Goal: Find specific fact: Find specific fact

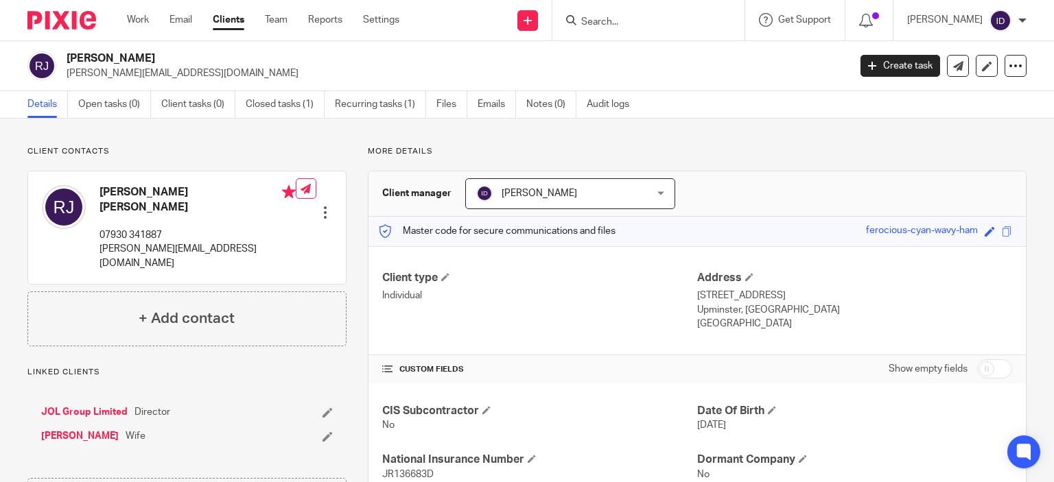
scroll to position [27, 0]
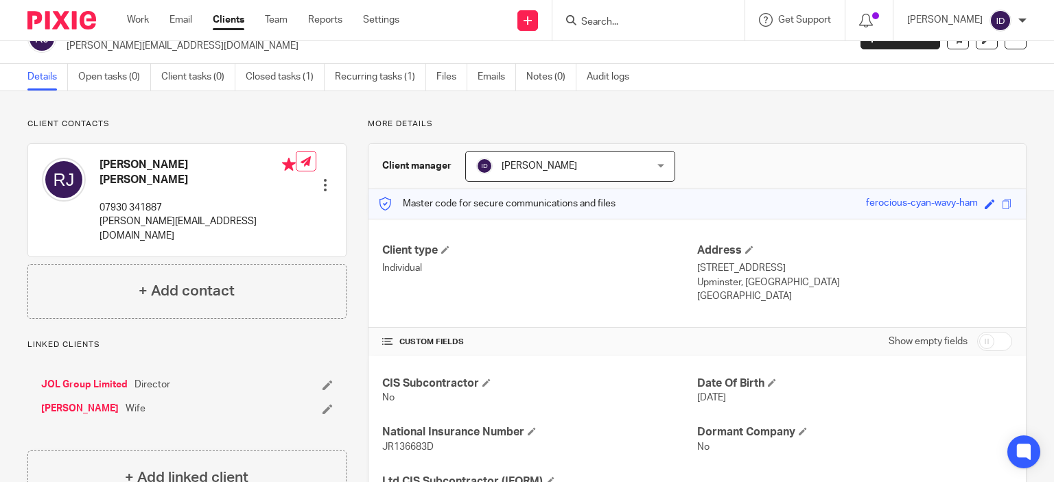
click at [255, 130] on div "Client contacts [PERSON_NAME] [PERSON_NAME] 07930 341887 [PERSON_NAME][EMAIL_AD…" at bounding box center [186, 219] width 319 height 200
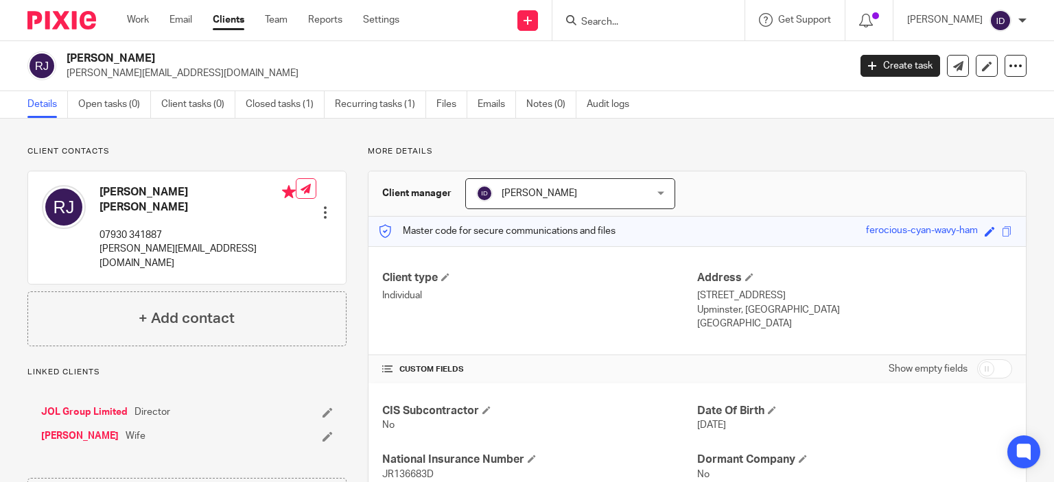
click at [533, 317] on div "Client type Individual" at bounding box center [539, 301] width 315 height 60
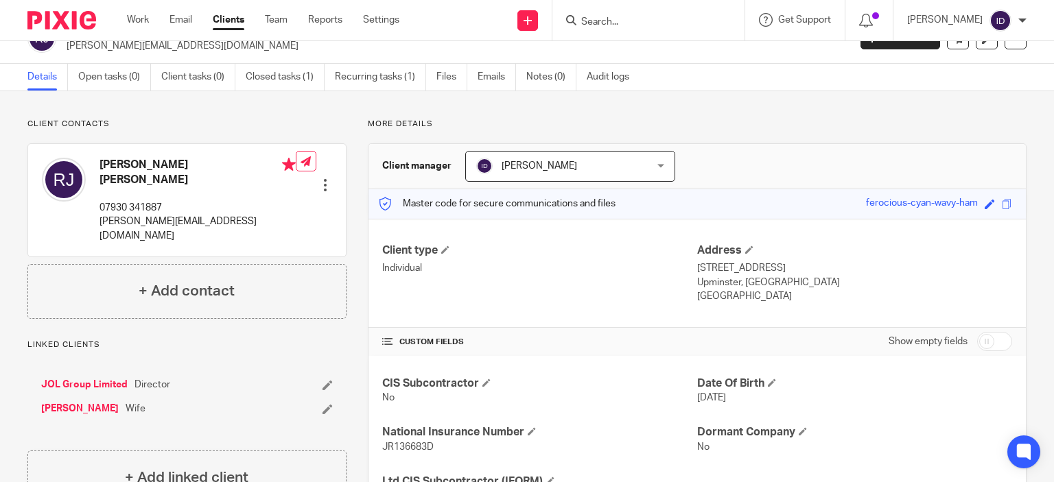
scroll to position [96, 0]
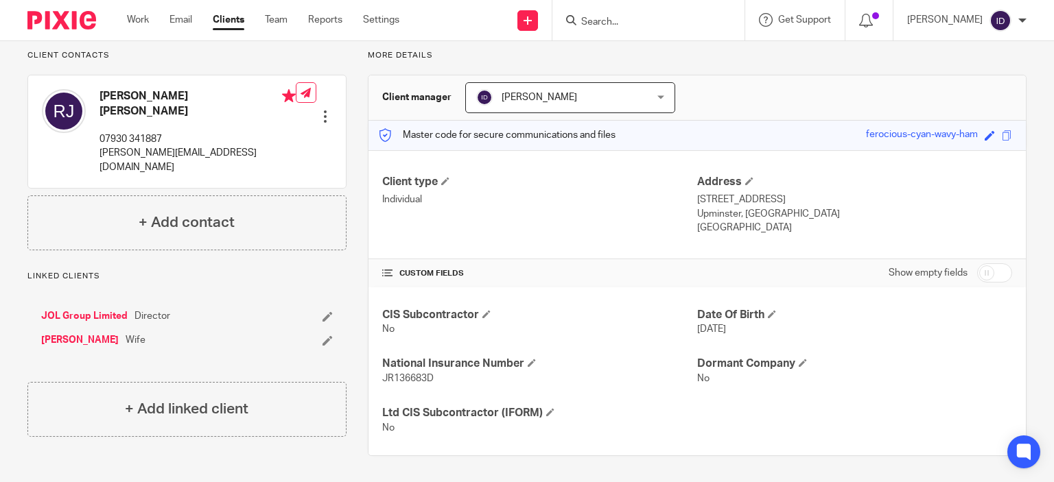
click at [414, 376] on span "JR136683D" at bounding box center [407, 379] width 51 height 10
copy span "JR136683D"
drag, startPoint x: 710, startPoint y: 199, endPoint x: 775, endPoint y: 196, distance: 65.2
click at [775, 196] on p "[STREET_ADDRESS]" at bounding box center [854, 200] width 315 height 14
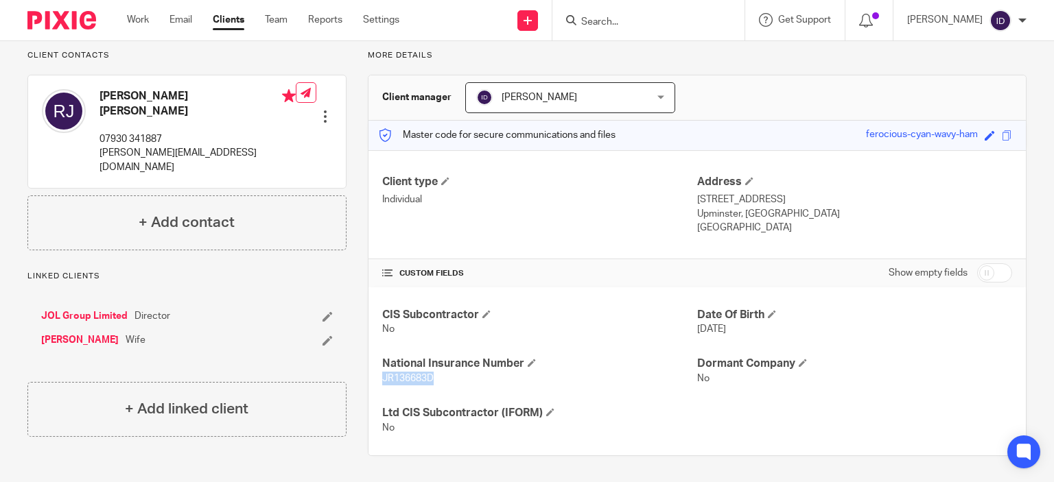
copy p "[GEOGRAPHIC_DATA]"
drag, startPoint x: 769, startPoint y: 209, endPoint x: 818, endPoint y: 214, distance: 49.0
click at [818, 214] on p "Upminster, [GEOGRAPHIC_DATA]" at bounding box center [854, 214] width 315 height 14
copy p "RM14 3EU"
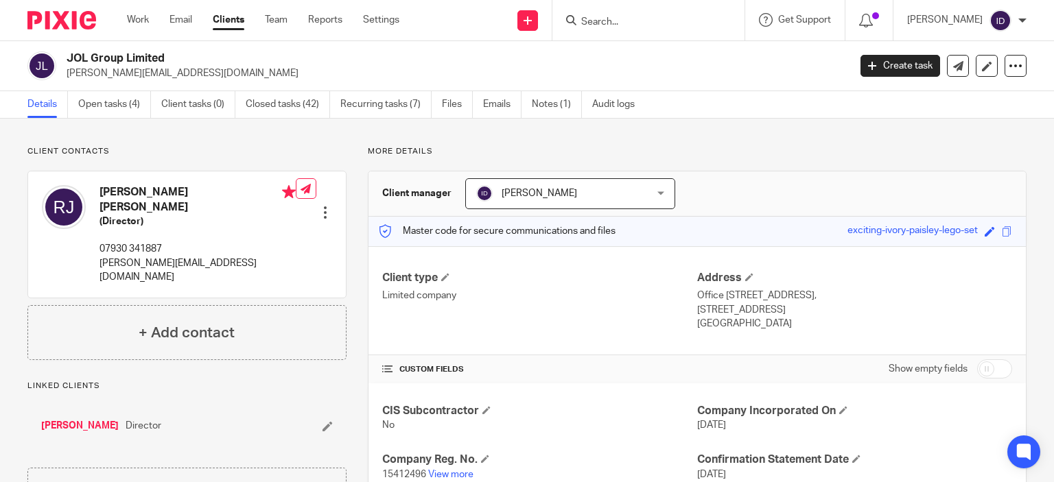
click at [567, 371] on h4 "CUSTOM FIELDS" at bounding box center [539, 369] width 315 height 11
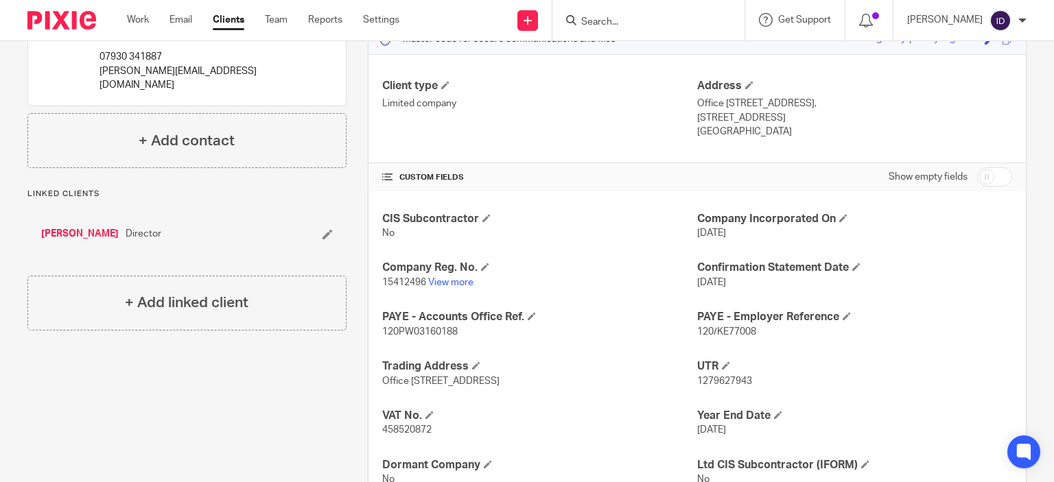
scroll to position [244, 0]
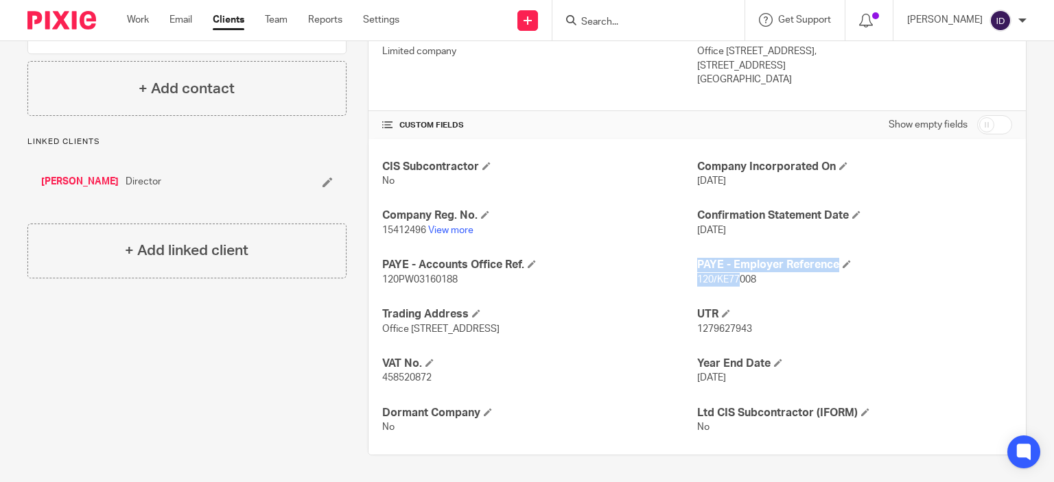
drag, startPoint x: 689, startPoint y: 279, endPoint x: 734, endPoint y: 277, distance: 45.4
click at [734, 277] on div "CIS Subcontractor No Company Incorporated On 15 Jan 2024 Company Reg. No. 15412…" at bounding box center [696, 297] width 657 height 316
drag, startPoint x: 752, startPoint y: 279, endPoint x: 691, endPoint y: 282, distance: 61.2
click at [697, 282] on p "120/KE77008" at bounding box center [854, 280] width 315 height 14
copy span "120/KE77008"
